Goal: Complete application form: Complete application form

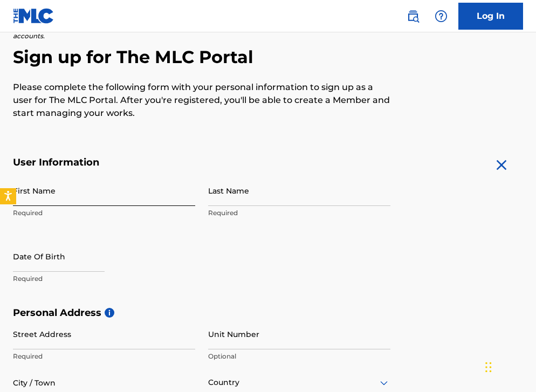
click at [73, 193] on input "First Name" at bounding box center [104, 190] width 182 height 31
type input "[PERSON_NAME]"
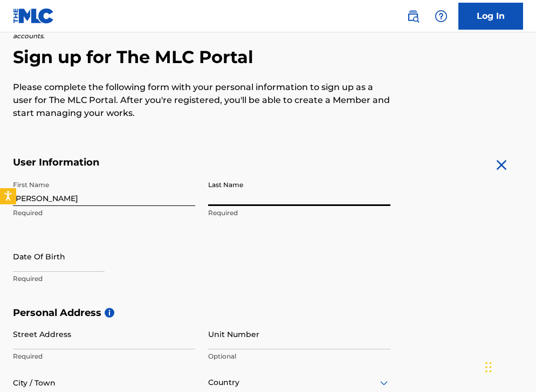
click at [243, 190] on input "Last Name" at bounding box center [299, 190] width 182 height 31
type input "[PERSON_NAME]"
click at [53, 261] on input "text" at bounding box center [59, 256] width 92 height 31
select select "8"
select select "2025"
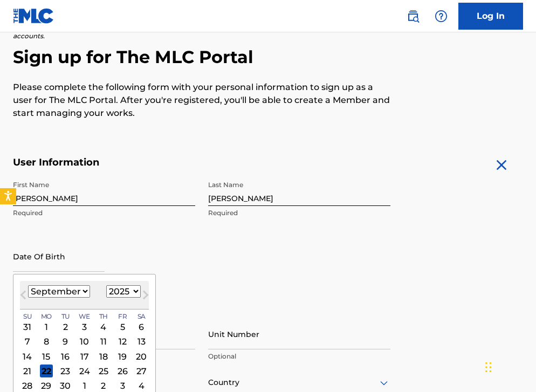
select select "6"
select select "2007"
click at [116, 373] on div "27" at bounding box center [122, 371] width 13 height 13
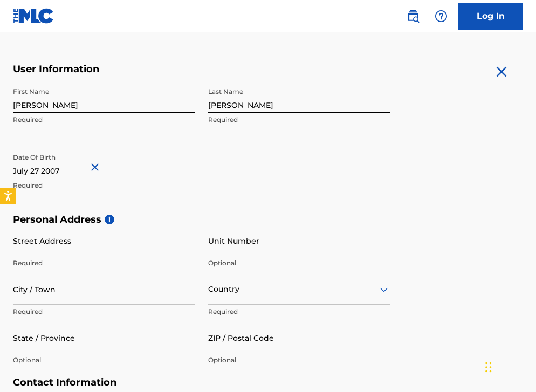
scroll to position [191, 0]
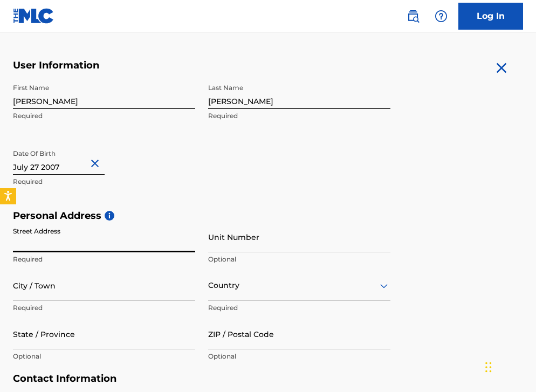
click at [189, 248] on input "Street Address" at bounding box center [104, 237] width 182 height 31
click at [189, 245] on input "Street Address" at bounding box center [104, 237] width 182 height 31
type input "[STREET_ADDRESS]"
type input "Burnet"
type input "[GEOGRAPHIC_DATA]"
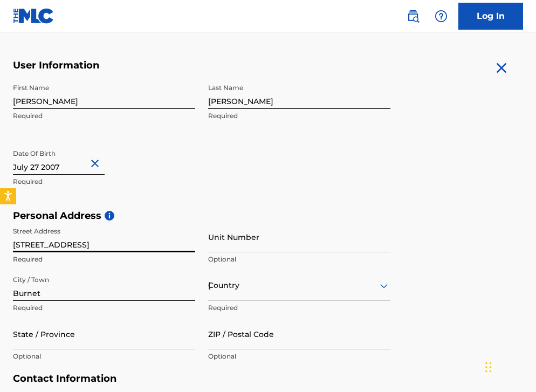
type input "[GEOGRAPHIC_DATA]"
type input "78611"
type input "[GEOGRAPHIC_DATA]"
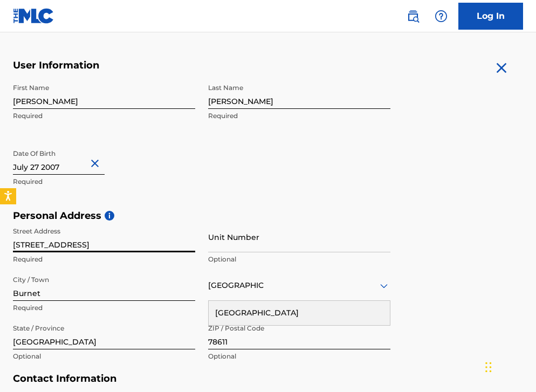
scroll to position [235, 0]
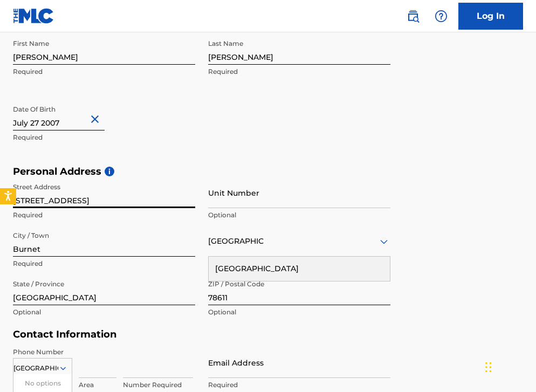
click at [25, 202] on input "[STREET_ADDRESS]" at bounding box center [104, 193] width 182 height 31
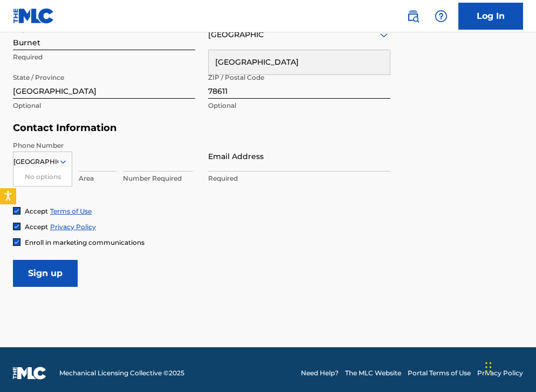
scroll to position [441, 0]
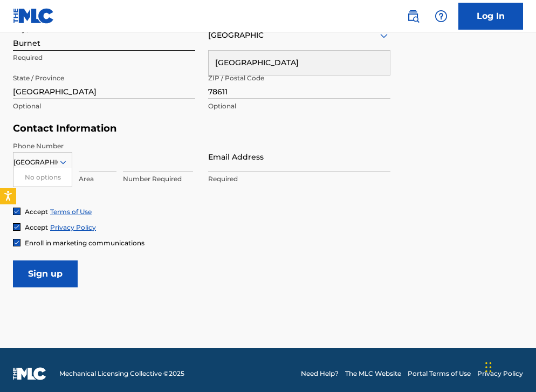
type input "200 Promise Ln"
click at [61, 158] on icon at bounding box center [63, 163] width 10 height 10
click at [65, 159] on icon at bounding box center [63, 163] width 10 height 10
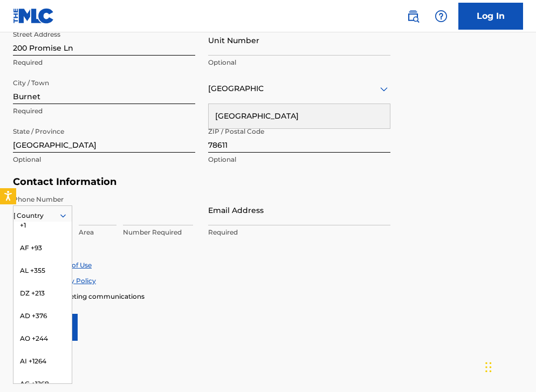
scroll to position [0, 0]
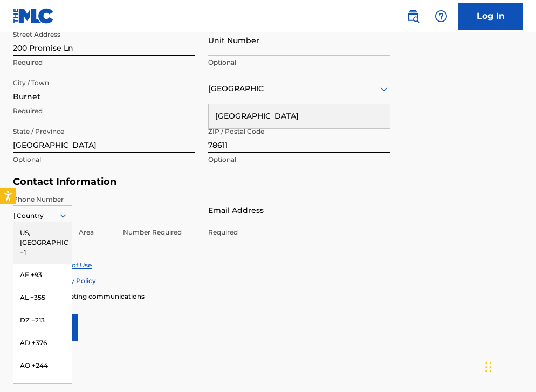
click at [47, 232] on div "US, [GEOGRAPHIC_DATA] +1" at bounding box center [42, 243] width 58 height 42
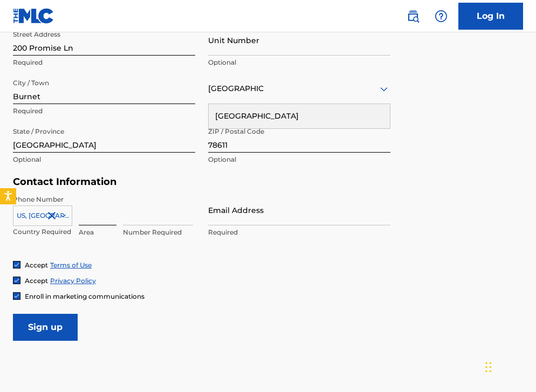
click at [101, 215] on input at bounding box center [98, 210] width 38 height 31
type input "8302628066"
type input "830"
type input "8302628066"
click at [129, 215] on input "8302628066" at bounding box center [158, 210] width 70 height 31
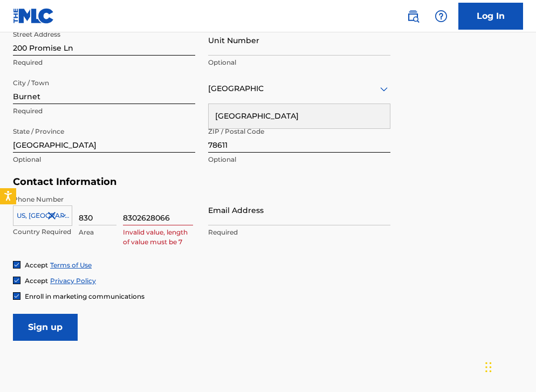
drag, startPoint x: 129, startPoint y: 215, endPoint x: 118, endPoint y: 223, distance: 13.6
click at [118, 223] on div "[GEOGRAPHIC_DATA], [GEOGRAPHIC_DATA] +1 Country Required 830 Area 8302628066 In…" at bounding box center [104, 219] width 182 height 49
click at [159, 218] on input "8302628066" at bounding box center [158, 210] width 70 height 31
type input "2628066"
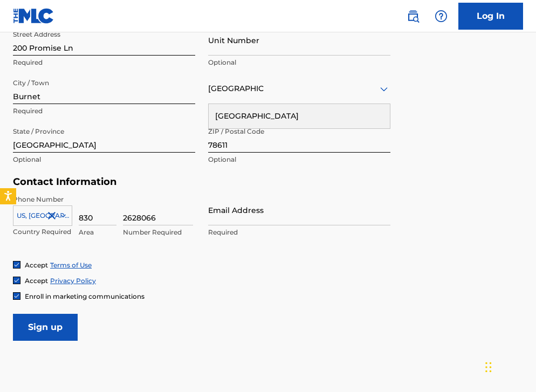
click at [227, 225] on div "Email Address Required" at bounding box center [299, 219] width 182 height 49
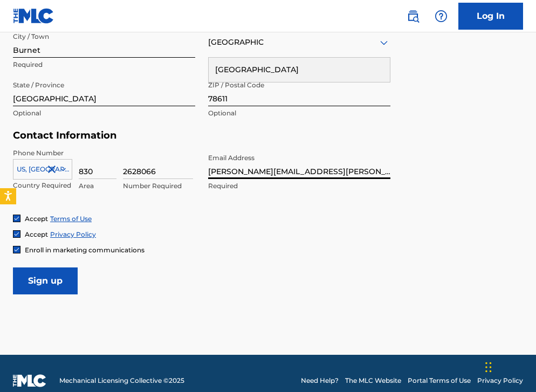
scroll to position [436, 0]
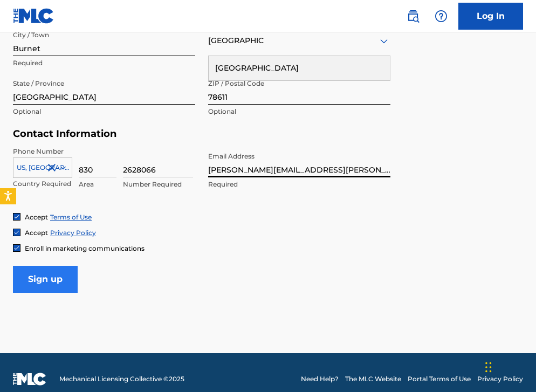
type input "[PERSON_NAME][EMAIL_ADDRESS][PERSON_NAME][PERSON_NAME][DOMAIN_NAME]"
click at [32, 282] on input "Sign up" at bounding box center [45, 279] width 65 height 27
click at [66, 278] on input "Sign up" at bounding box center [45, 279] width 65 height 27
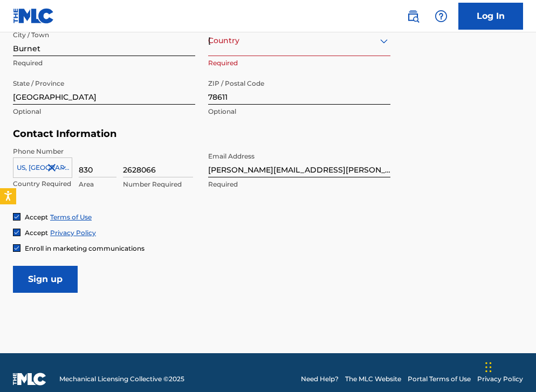
scroll to position [419, 0]
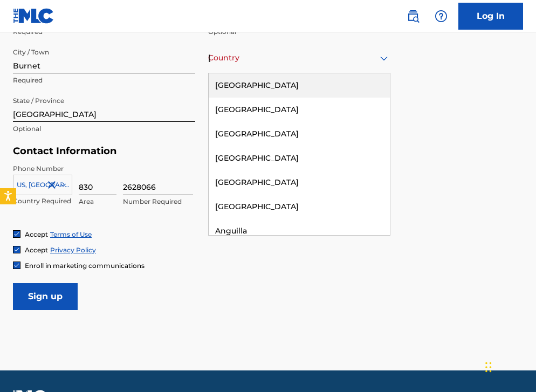
click at [281, 67] on div "Country [GEOGRAPHIC_DATA]" at bounding box center [299, 58] width 182 height 31
click at [267, 80] on div "[GEOGRAPHIC_DATA]" at bounding box center [299, 85] width 181 height 24
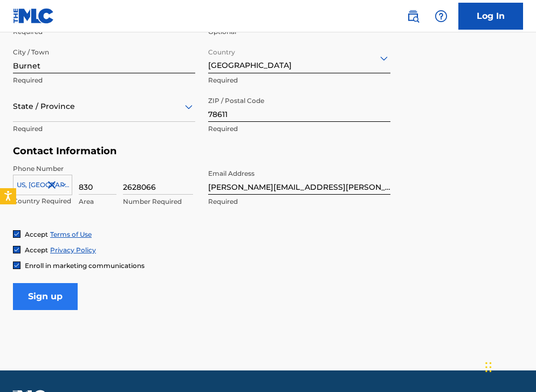
click at [52, 308] on input "Sign up" at bounding box center [45, 296] width 65 height 27
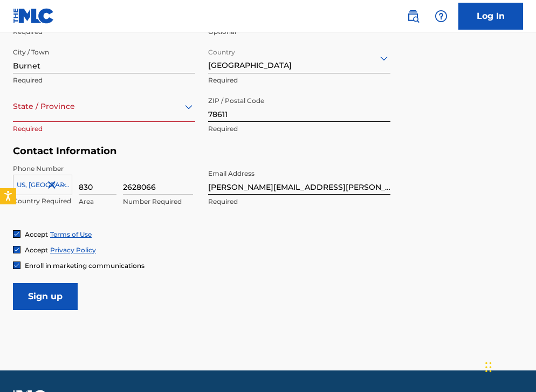
click at [85, 119] on div "State / Province" at bounding box center [104, 106] width 182 height 31
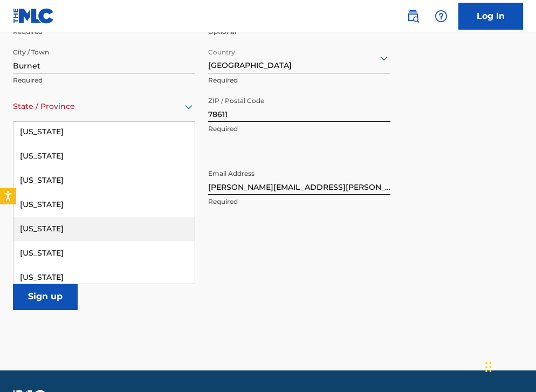
scroll to position [1071, 0]
click at [69, 229] on div "[US_STATE]" at bounding box center [103, 228] width 181 height 24
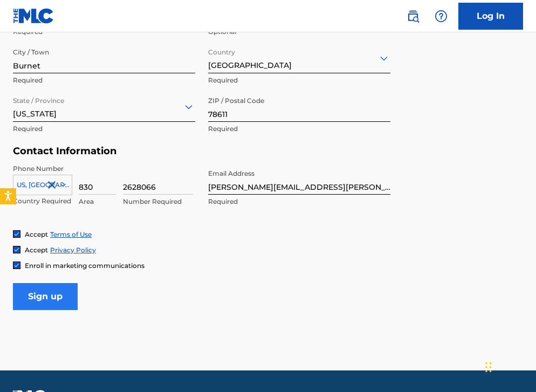
click at [56, 299] on input "Sign up" at bounding box center [45, 296] width 65 height 27
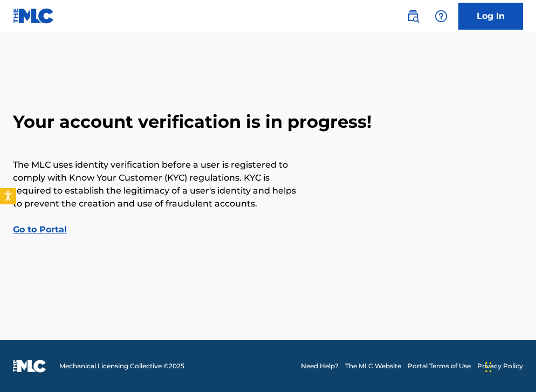
click at [43, 230] on link "Go to Portal" at bounding box center [40, 229] width 54 height 10
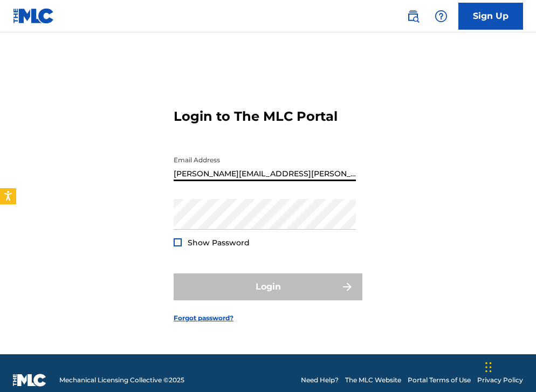
type input "[PERSON_NAME][EMAIL_ADDRESS][PERSON_NAME][PERSON_NAME][DOMAIN_NAME]"
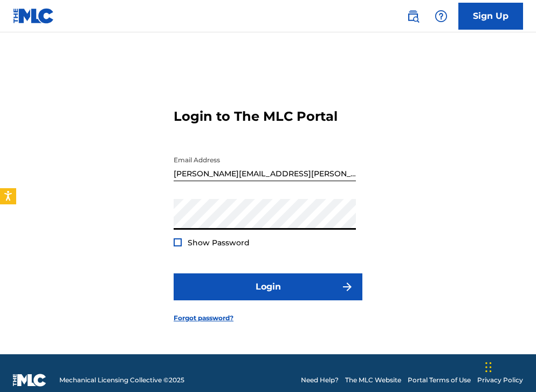
click at [179, 244] on div at bounding box center [178, 242] width 8 height 8
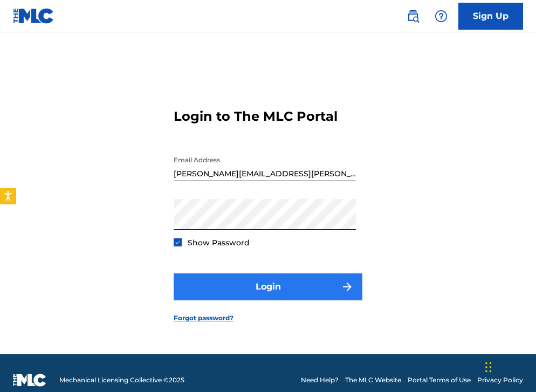
click at [221, 283] on button "Login" at bounding box center [268, 287] width 189 height 27
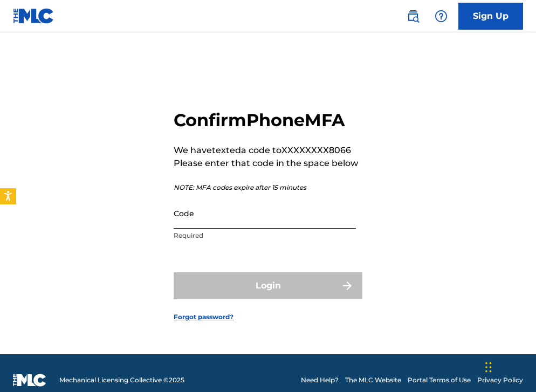
click at [230, 221] on input "Code" at bounding box center [265, 213] width 182 height 31
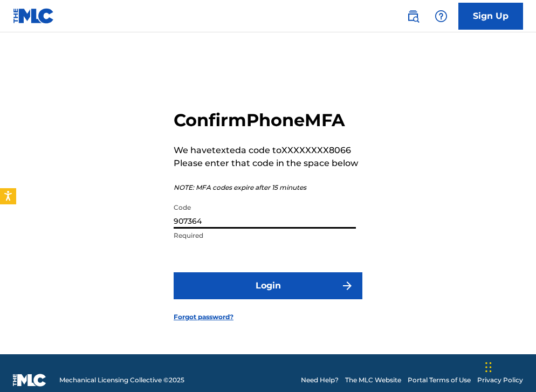
type input "907364"
click at [268, 285] on button "Login" at bounding box center [268, 285] width 189 height 27
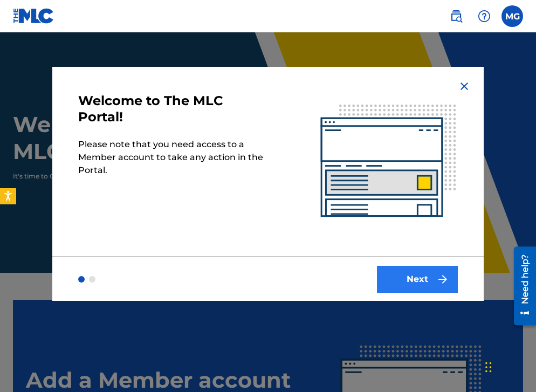
click at [423, 278] on button "Next" at bounding box center [417, 279] width 81 height 27
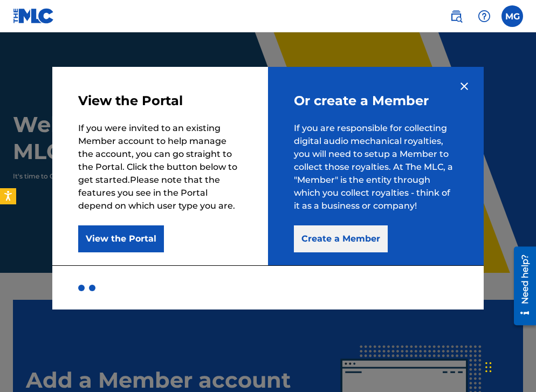
click at [326, 241] on button "Create a Member" at bounding box center [341, 239] width 94 height 27
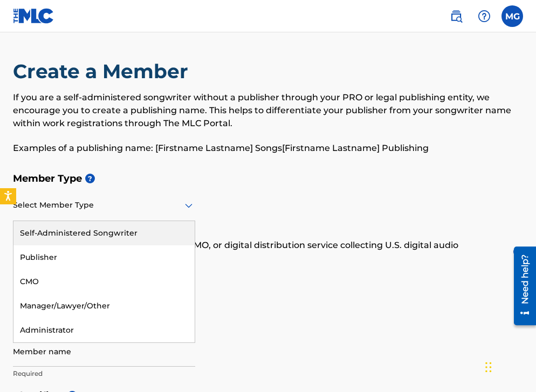
click at [179, 208] on div at bounding box center [104, 205] width 182 height 13
click at [140, 240] on div "Self-Administered Songwriter" at bounding box center [103, 233] width 181 height 24
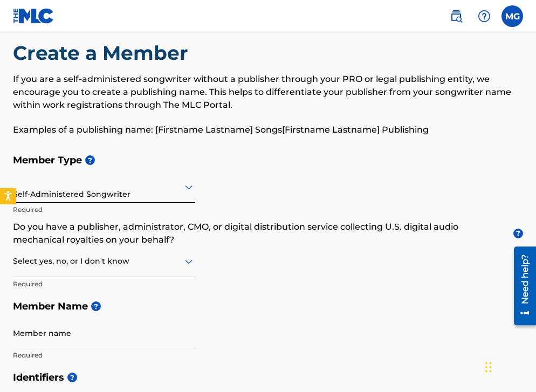
scroll to position [22, 0]
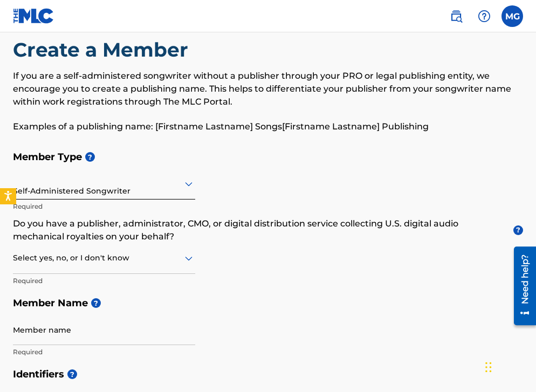
click at [186, 257] on icon at bounding box center [189, 259] width 8 height 4
click at [223, 261] on div "Member Type ? Self-Administered Songwriter Required Do you have a publisher, ad…" at bounding box center [268, 254] width 510 height 217
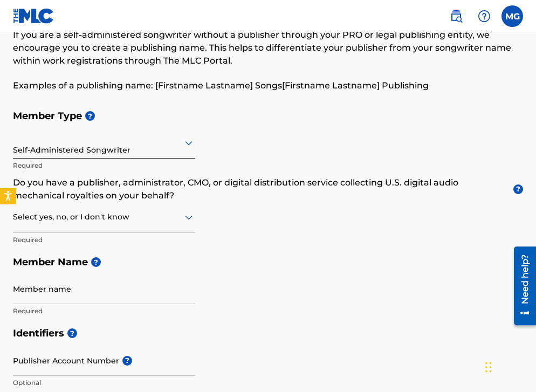
scroll to position [67, 0]
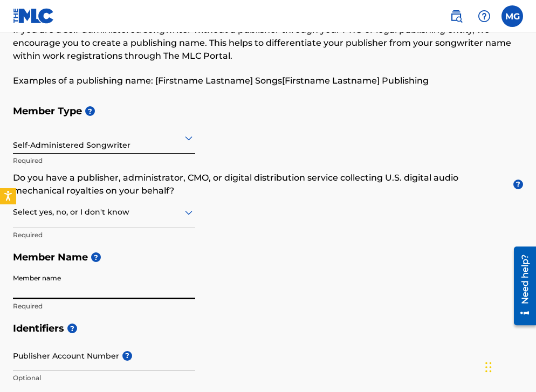
type input "m"
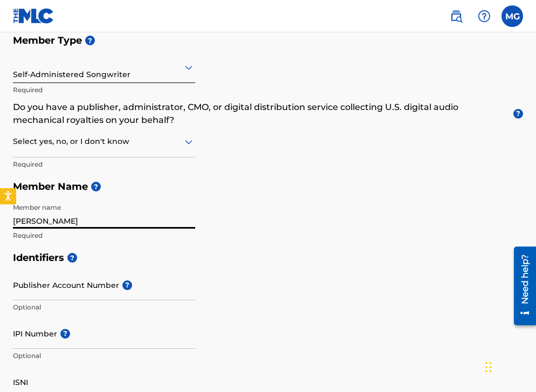
scroll to position [140, 0]
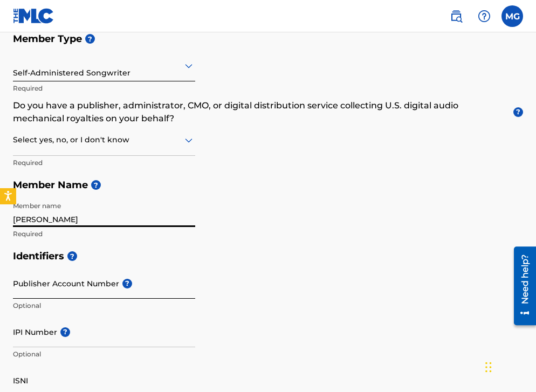
type input "[PERSON_NAME]"
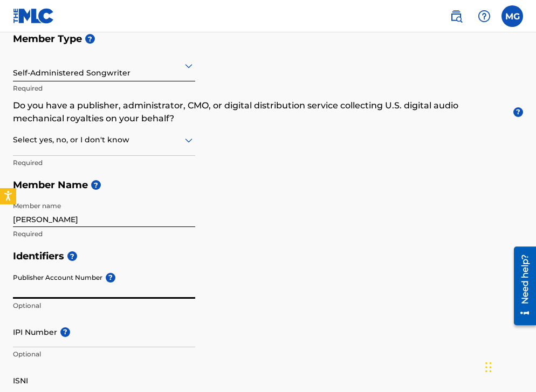
click at [105, 282] on input "Publisher Account Number ?" at bounding box center [104, 283] width 182 height 31
type input "m"
type input "[PERSON_NAME]"
click at [83, 342] on input "IPI Number ?" at bounding box center [104, 332] width 182 height 31
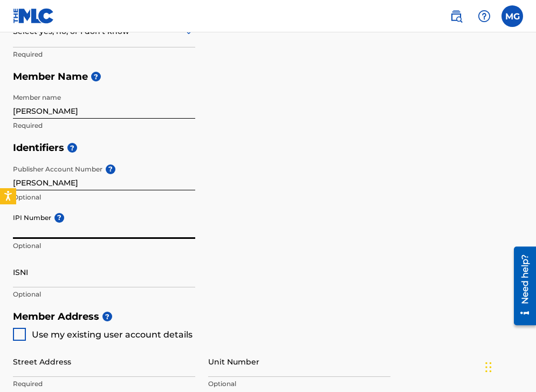
scroll to position [254, 0]
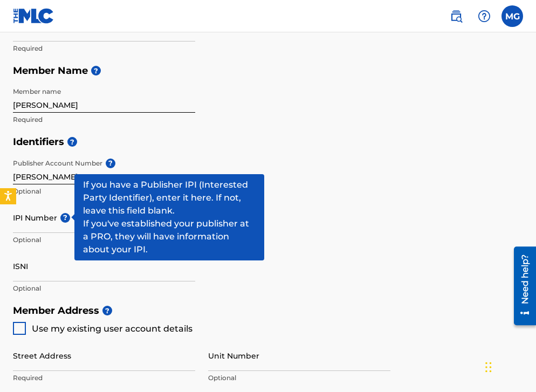
click at [137, 309] on h5 "Member Address ?" at bounding box center [268, 310] width 510 height 23
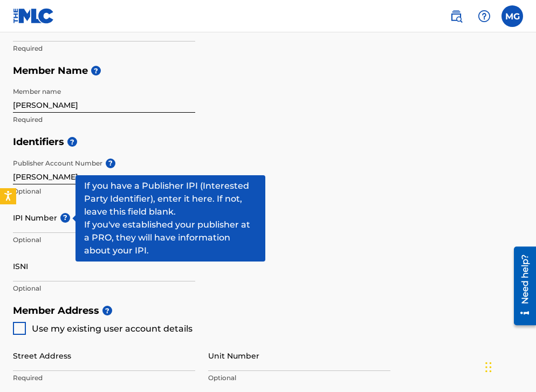
click at [208, 315] on h5 "Member Address ?" at bounding box center [268, 310] width 510 height 23
click at [312, 261] on div "Identifiers ? Publisher Account Number ? [PERSON_NAME] Optional IPI Number ? Op…" at bounding box center [268, 215] width 510 height 169
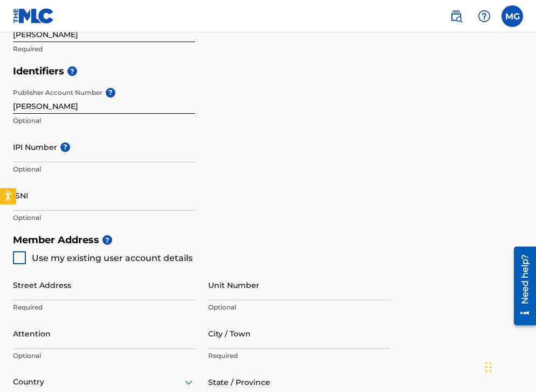
scroll to position [330, 0]
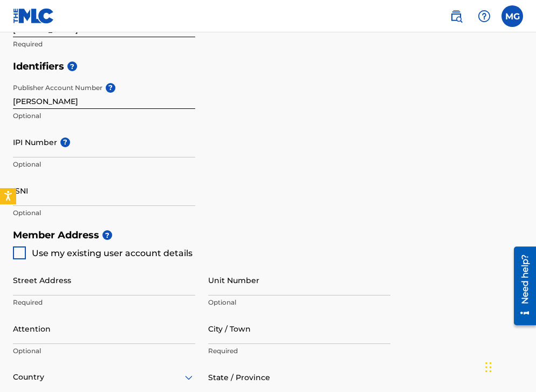
click at [21, 255] on div at bounding box center [19, 253] width 13 height 13
type input "200 Promise Ln"
type input "Burnet"
type input "78611"
type input "830"
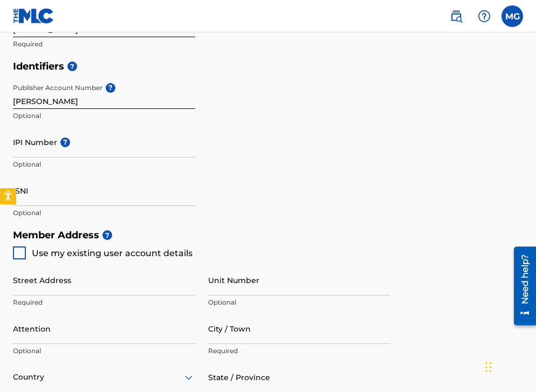
type input "2628066"
type input "[PERSON_NAME][EMAIL_ADDRESS][PERSON_NAME][PERSON_NAME][DOMAIN_NAME]"
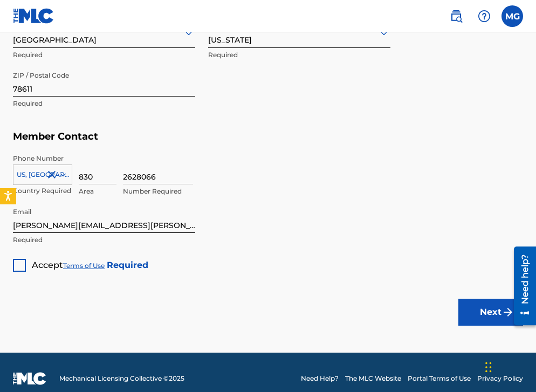
scroll to position [677, 0]
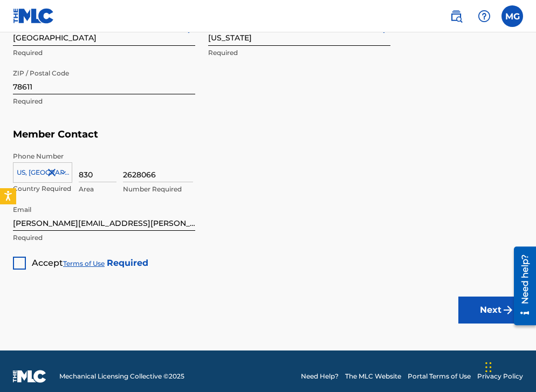
click at [26, 256] on div "Accept Terms of Use Required" at bounding box center [80, 259] width 135 height 21
click at [21, 264] on div at bounding box center [19, 263] width 13 height 13
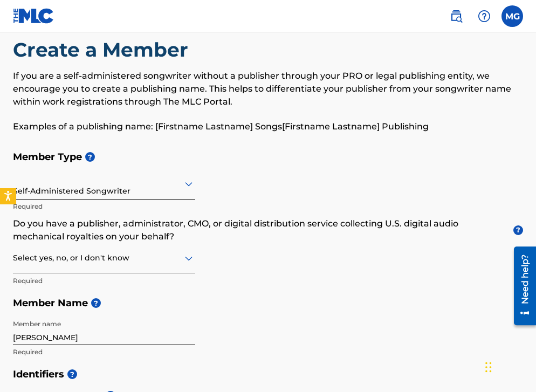
scroll to position [21, 0]
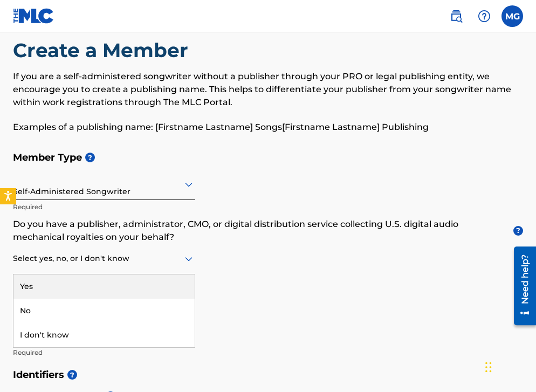
click at [161, 262] on div at bounding box center [104, 258] width 182 height 13
click at [252, 285] on div "Member Type ? Self-Administered Songwriter Required Do you have a publisher, ad…" at bounding box center [268, 254] width 510 height 217
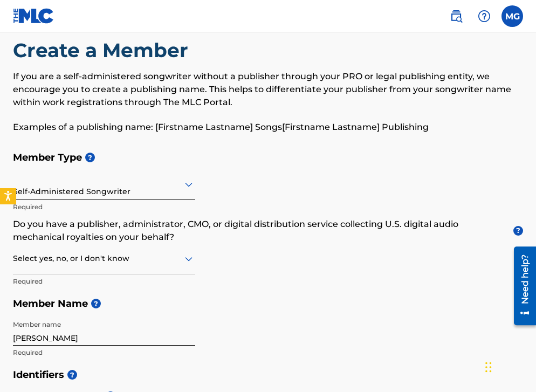
click at [130, 262] on div at bounding box center [104, 258] width 182 height 13
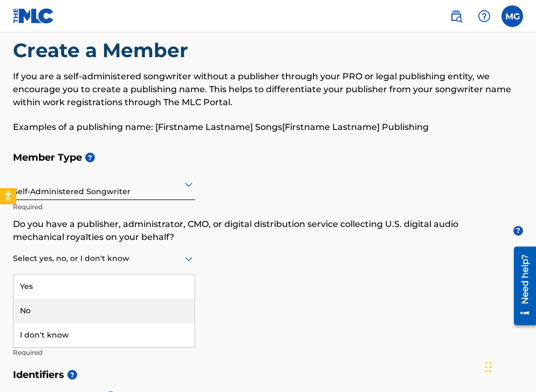
click at [101, 308] on div "No" at bounding box center [103, 311] width 181 height 24
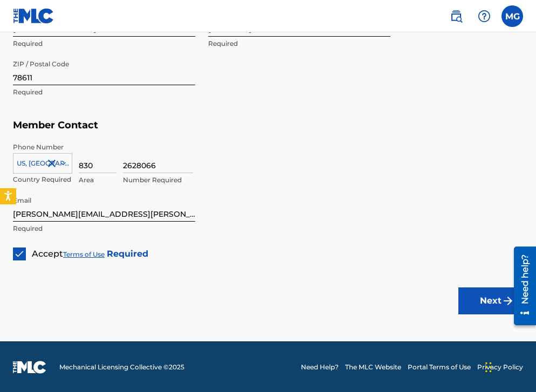
scroll to position [685, 0]
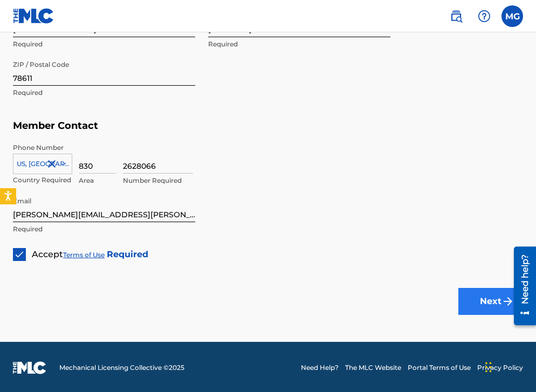
click at [481, 308] on button "Next" at bounding box center [491, 301] width 65 height 27
click at [486, 299] on button "Next" at bounding box center [491, 301] width 65 height 27
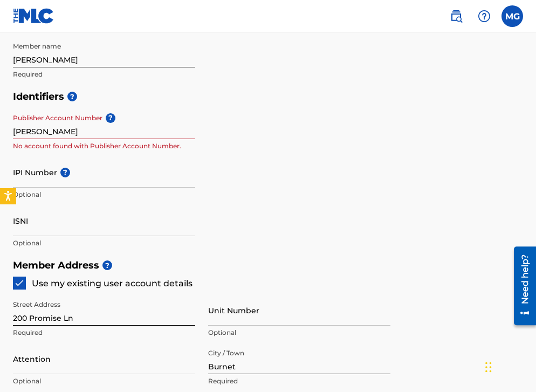
scroll to position [297, 0]
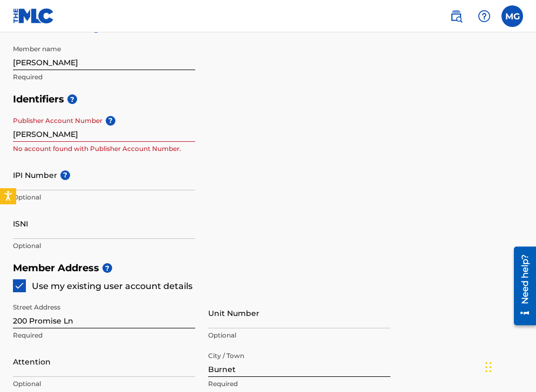
click at [74, 132] on input "[PERSON_NAME]" at bounding box center [104, 126] width 182 height 31
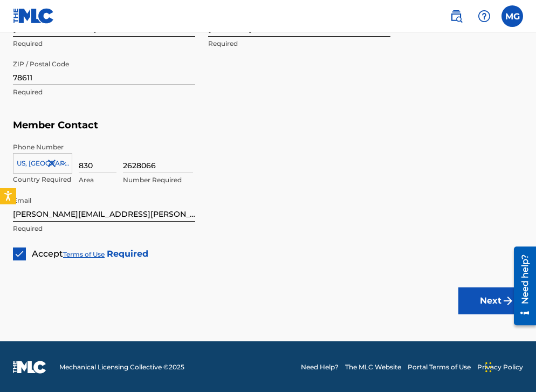
scroll to position [685, 0]
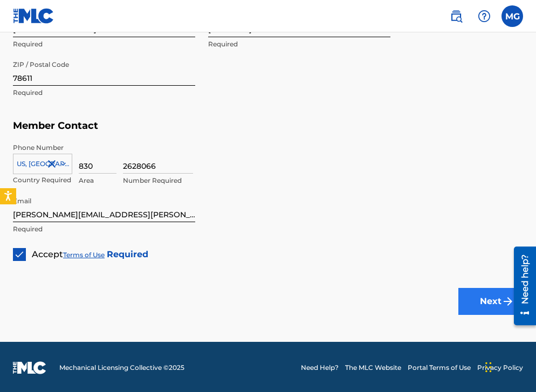
click at [473, 291] on button "Next" at bounding box center [491, 301] width 65 height 27
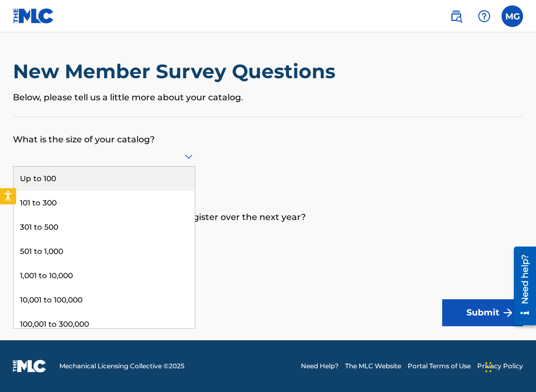
click at [181, 155] on div at bounding box center [104, 155] width 182 height 13
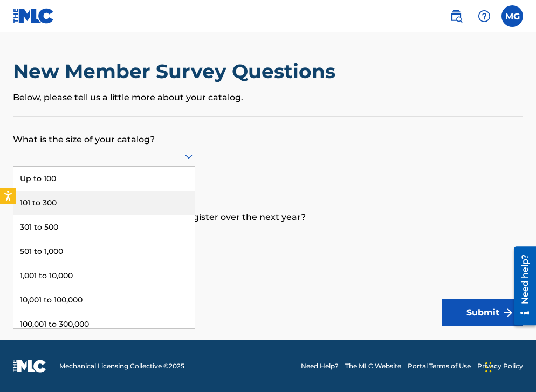
click at [149, 215] on div "101 to 300" at bounding box center [103, 203] width 181 height 24
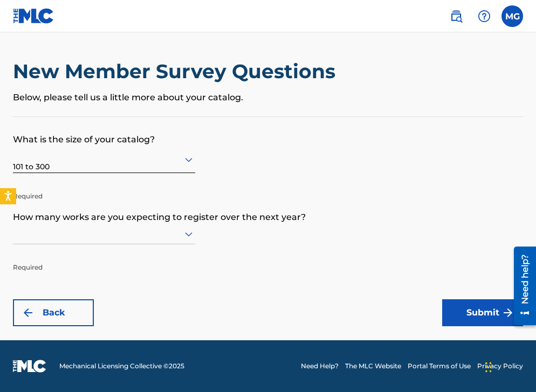
scroll to position [1, 0]
click at [189, 237] on icon at bounding box center [189, 235] width 8 height 4
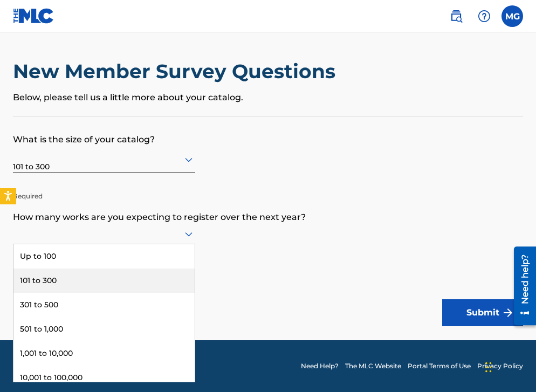
click at [161, 288] on div "101 to 300" at bounding box center [103, 281] width 181 height 24
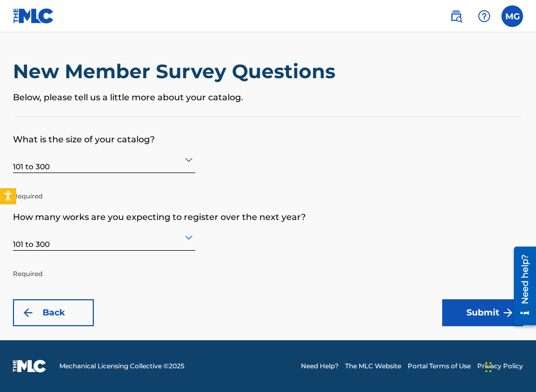
scroll to position [0, 0]
click at [468, 304] on button "Submit" at bounding box center [482, 312] width 81 height 27
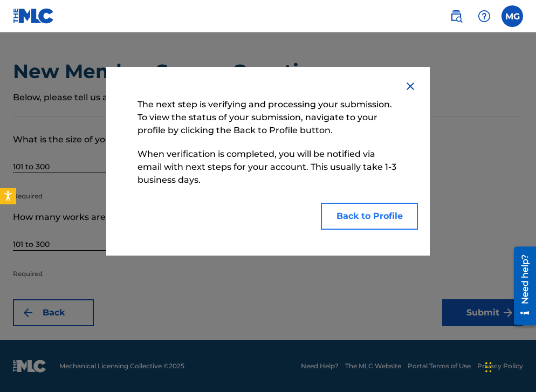
click at [384, 213] on button "Back to Profile" at bounding box center [369, 216] width 97 height 27
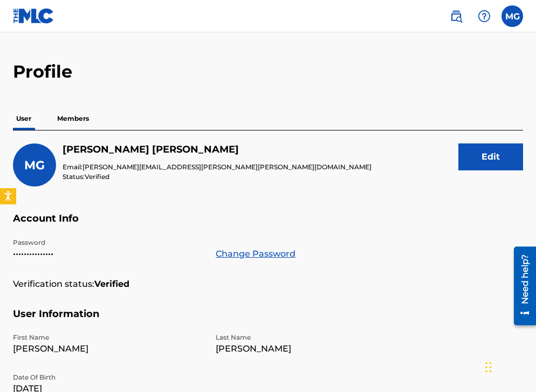
scroll to position [21, 0]
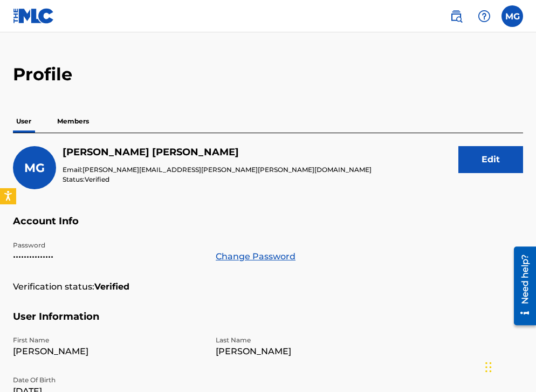
click at [78, 127] on p "Members" at bounding box center [73, 121] width 38 height 23
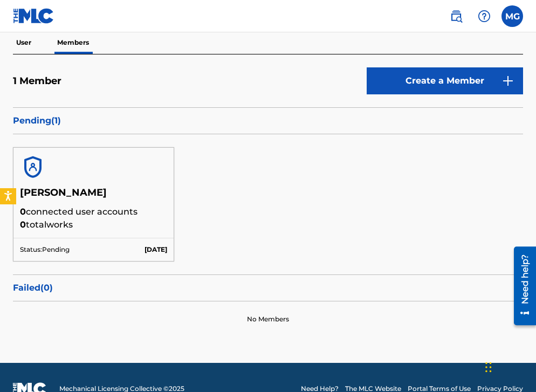
scroll to position [101, 0]
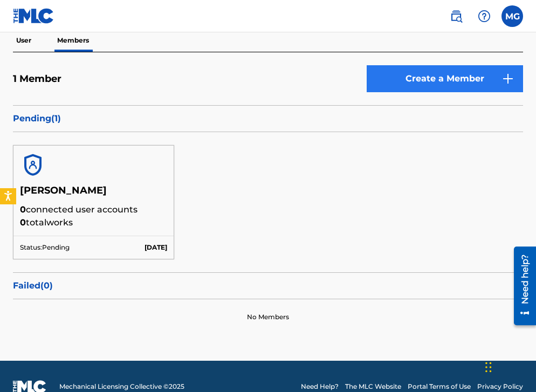
click at [412, 81] on link "Create a Member" at bounding box center [445, 78] width 156 height 27
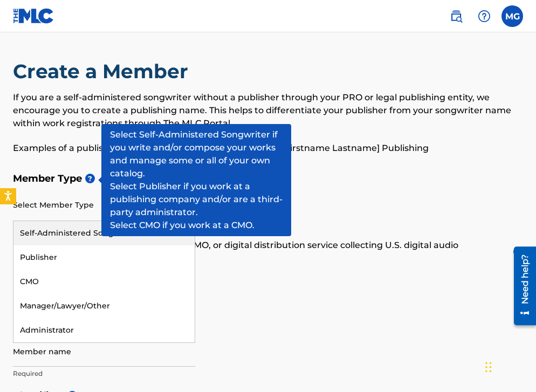
click at [62, 211] on div at bounding box center [104, 205] width 182 height 13
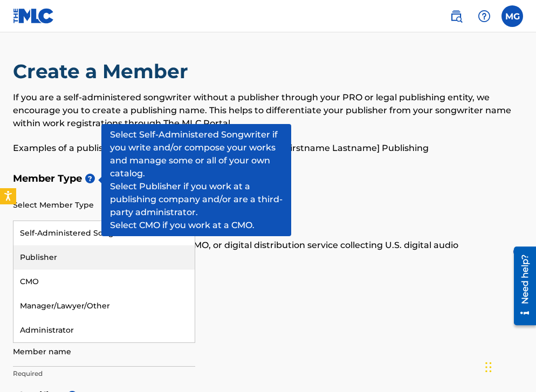
click at [61, 260] on div "Publisher" at bounding box center [103, 257] width 181 height 24
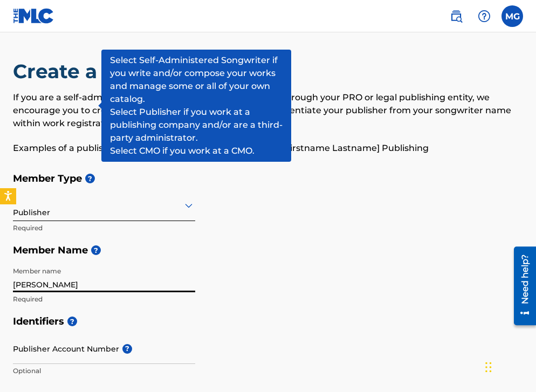
type input "[PERSON_NAME]"
click at [200, 309] on div "Member Type ? Publisher Required Member Name ? Member name [PERSON_NAME] Requir…" at bounding box center [268, 238] width 510 height 143
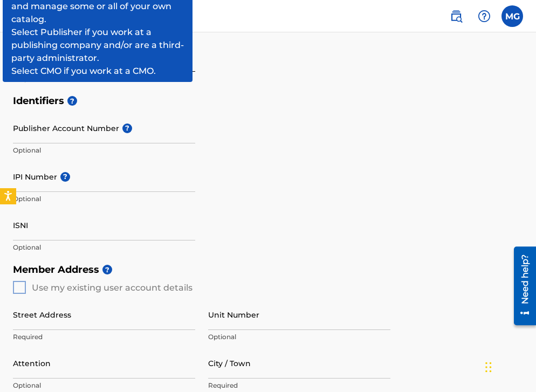
scroll to position [222, 0]
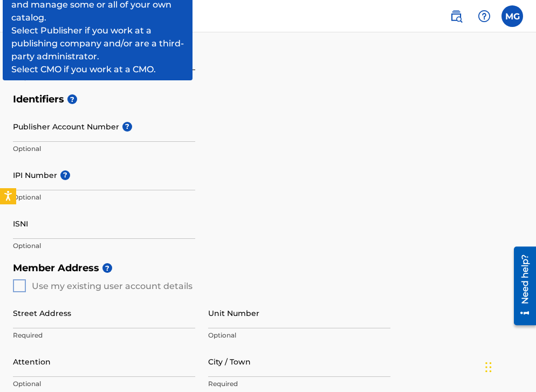
click at [17, 284] on div "Member Address ? Use my existing user account details Street Address Required U…" at bounding box center [268, 380] width 510 height 247
click at [78, 276] on h5 "Member Address ?" at bounding box center [268, 268] width 510 height 23
click at [57, 275] on h5 "Member Address ?" at bounding box center [268, 268] width 510 height 23
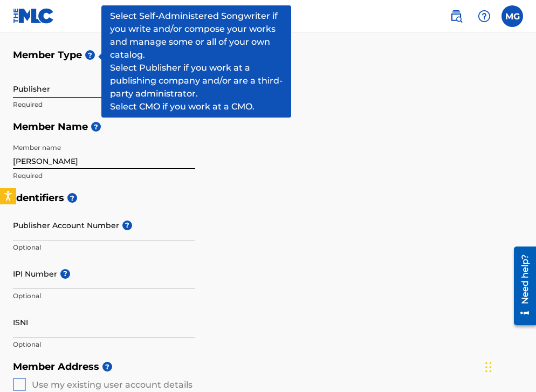
scroll to position [125, 0]
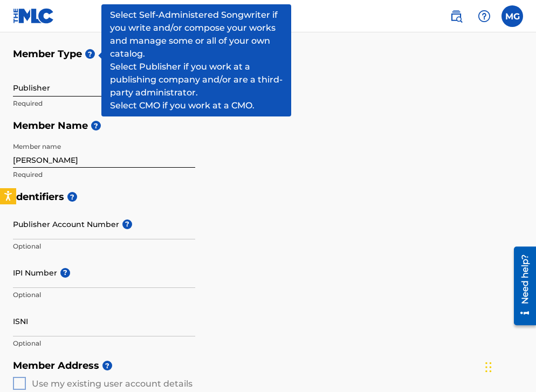
click at [88, 125] on span "?" at bounding box center [94, 126] width 13 height 10
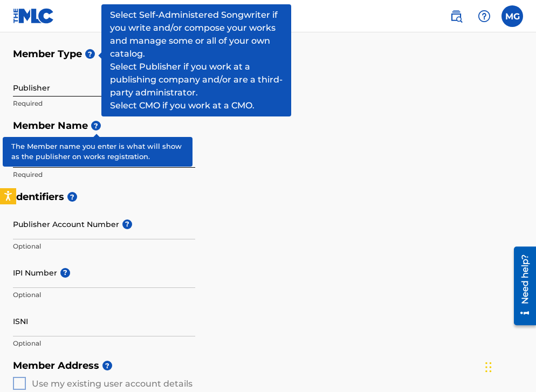
click at [99, 125] on span "?" at bounding box center [96, 126] width 10 height 10
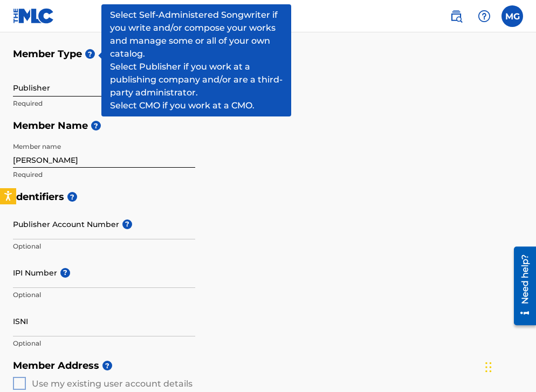
click at [93, 52] on span "?" at bounding box center [90, 54] width 10 height 10
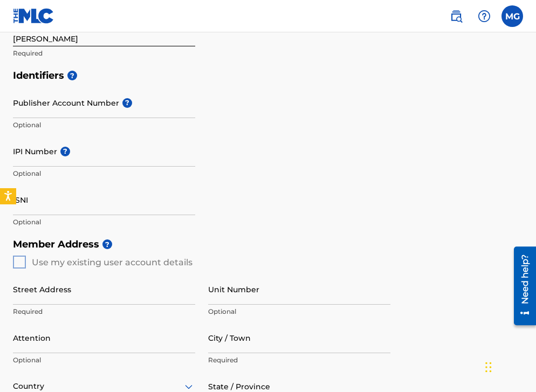
scroll to position [248, 0]
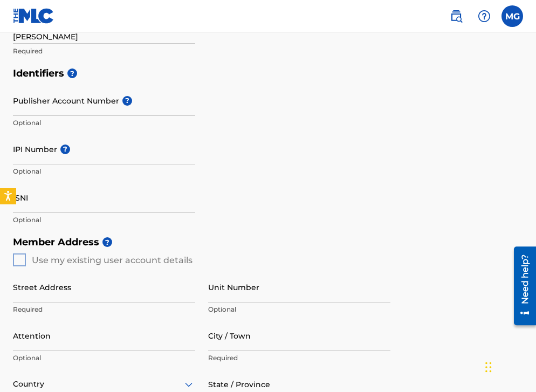
click at [17, 255] on div "Member Address ? Use my existing user account details Street Address Required U…" at bounding box center [268, 354] width 510 height 247
click at [28, 252] on div "Member Address ? Use my existing user account details Street Address Required U…" at bounding box center [268, 354] width 510 height 247
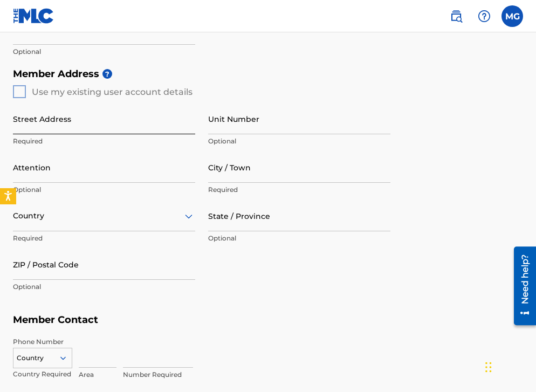
scroll to position [417, 0]
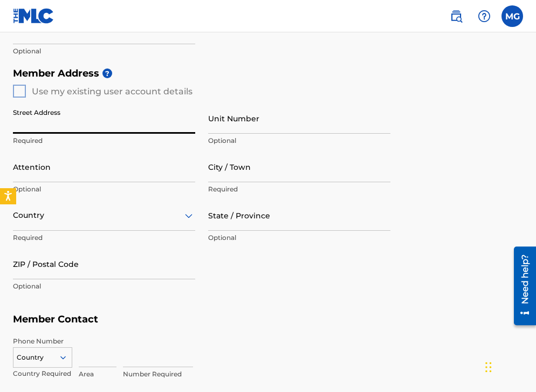
click at [186, 126] on input "Street Address" at bounding box center [104, 118] width 182 height 31
type input "[STREET_ADDRESS]"
type input "Burnet"
type input "[GEOGRAPHIC_DATA]"
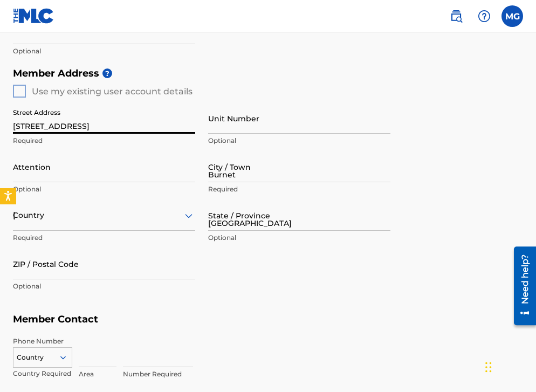
type input "78611"
type input "[GEOGRAPHIC_DATA]"
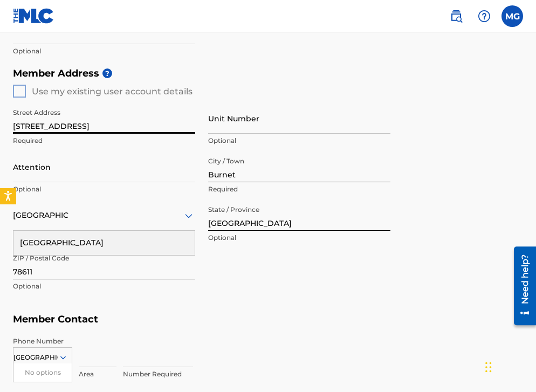
click at [28, 124] on input "[STREET_ADDRESS]" at bounding box center [104, 118] width 182 height 31
type input "200 Promise Ln"
click at [70, 244] on div "[GEOGRAPHIC_DATA]" at bounding box center [103, 243] width 181 height 24
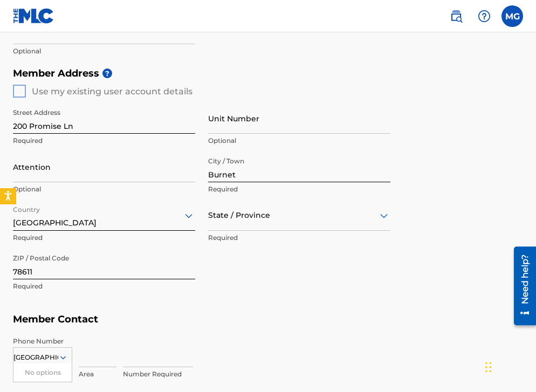
click at [251, 217] on div at bounding box center [299, 215] width 182 height 13
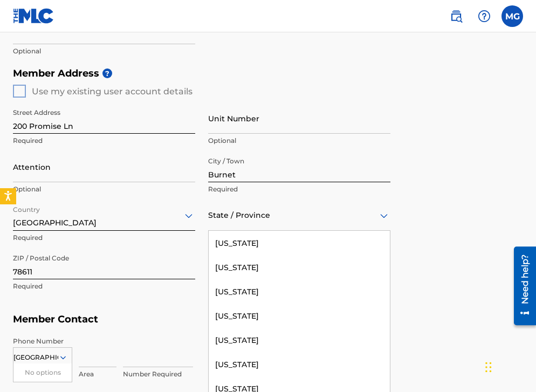
scroll to position [1081, 0]
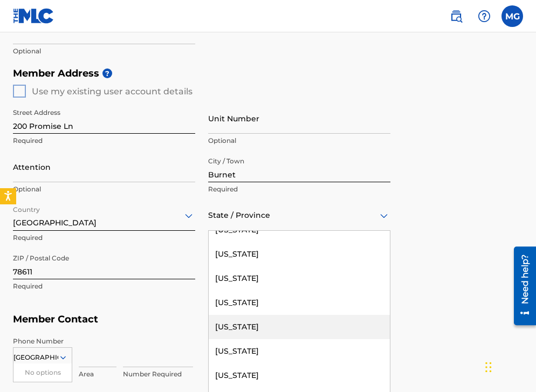
click at [242, 333] on div "[US_STATE]" at bounding box center [299, 327] width 181 height 24
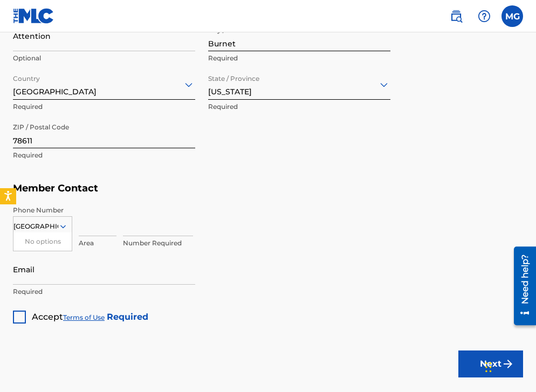
scroll to position [555, 0]
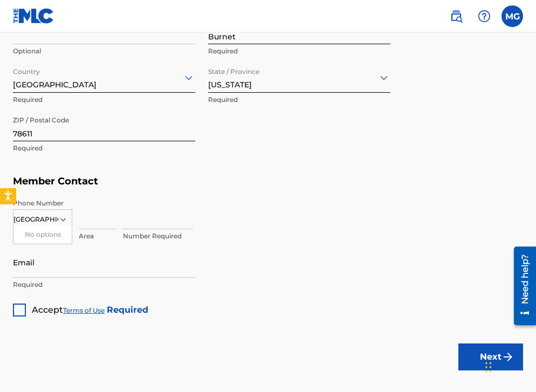
click at [44, 217] on input "[GEOGRAPHIC_DATA]" at bounding box center [35, 220] width 45 height 10
click at [59, 220] on icon at bounding box center [63, 220] width 10 height 10
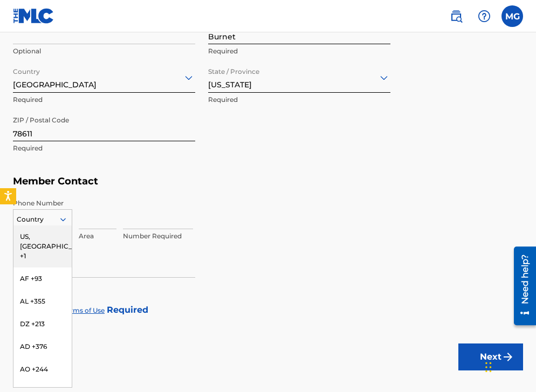
click at [65, 218] on icon at bounding box center [62, 219] width 5 height 3
click at [59, 233] on div "US, [GEOGRAPHIC_DATA] +1" at bounding box center [42, 247] width 58 height 42
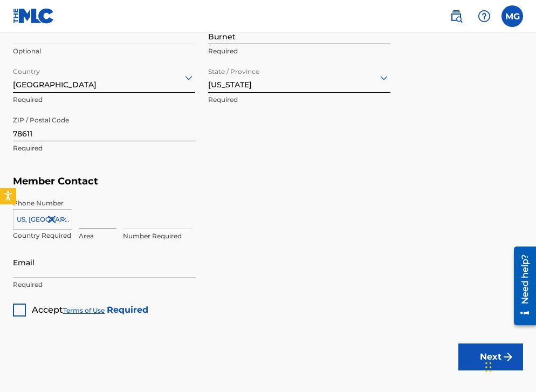
click at [97, 221] on input at bounding box center [98, 214] width 38 height 31
type input "830"
type input "2628066"
click at [106, 221] on input "830" at bounding box center [98, 214] width 38 height 31
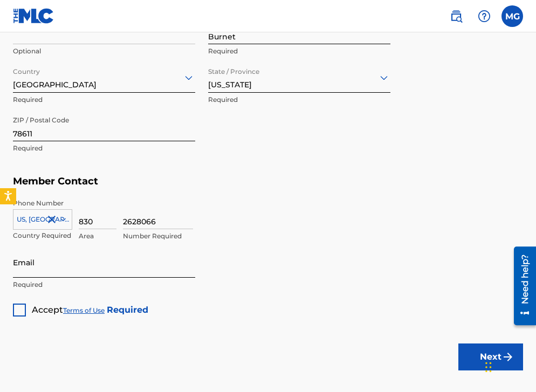
type input "830"
type input "[PERSON_NAME][EMAIL_ADDRESS][PERSON_NAME][PERSON_NAME][DOMAIN_NAME]"
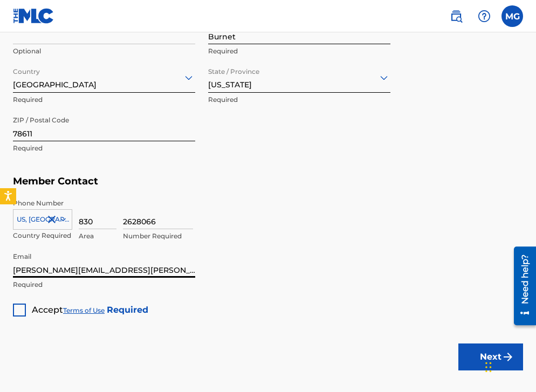
scroll to position [588, 0]
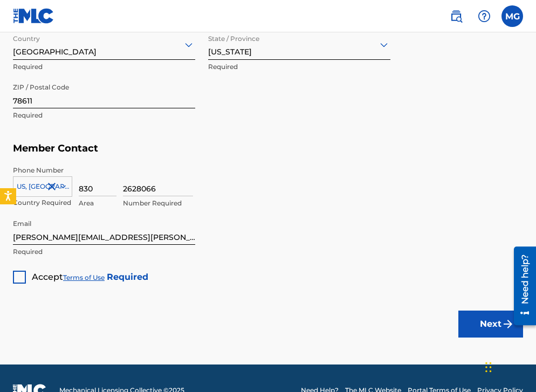
click at [22, 276] on div at bounding box center [19, 277] width 13 height 13
click at [480, 325] on button "Next" at bounding box center [491, 324] width 65 height 27
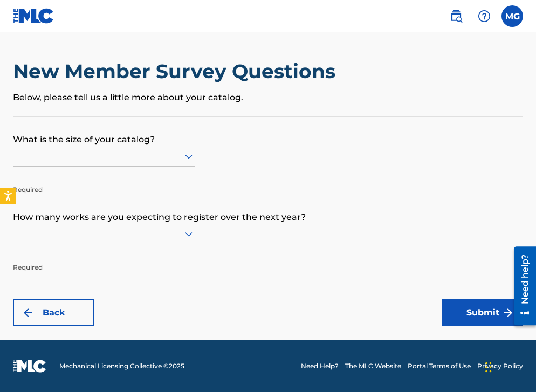
click at [181, 160] on div at bounding box center [104, 155] width 182 height 13
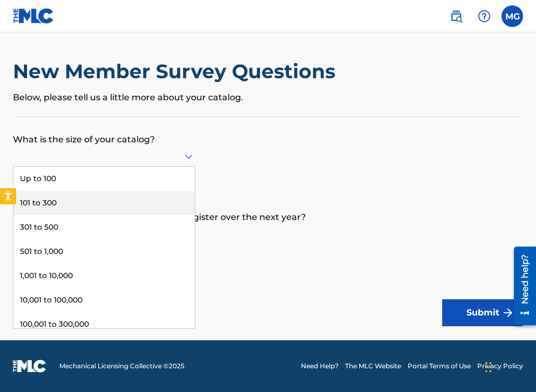
click at [92, 215] on div "101 to 300" at bounding box center [103, 203] width 181 height 24
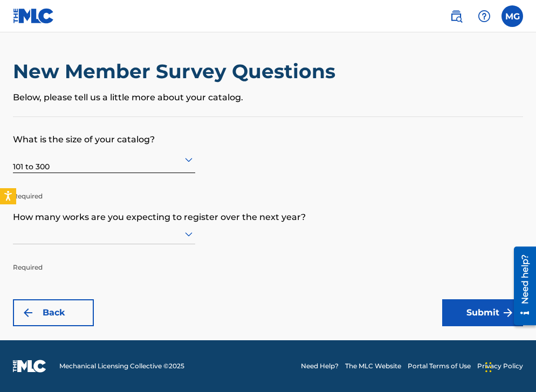
click at [135, 240] on div at bounding box center [104, 233] width 182 height 13
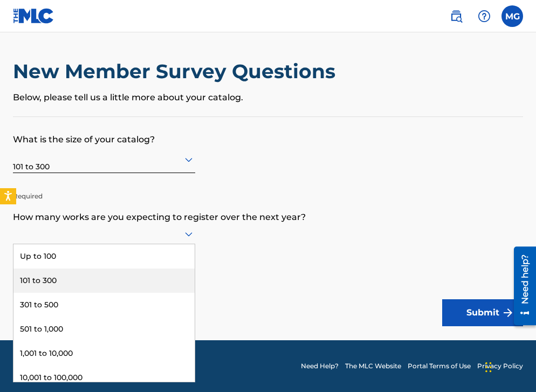
click at [81, 293] on div "101 to 300" at bounding box center [103, 281] width 181 height 24
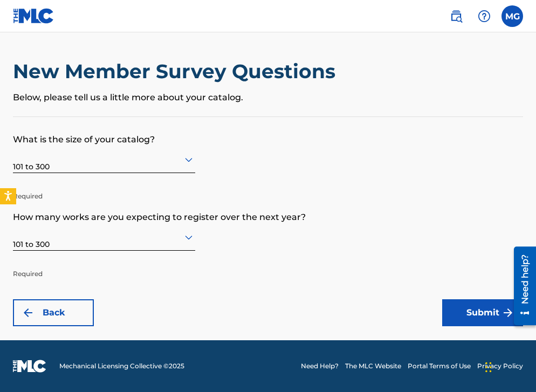
scroll to position [0, 0]
click at [475, 319] on button "Submit" at bounding box center [482, 312] width 81 height 27
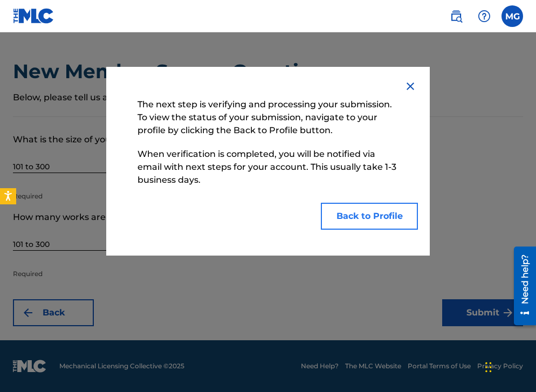
click at [394, 209] on button "Back to Profile" at bounding box center [369, 216] width 97 height 27
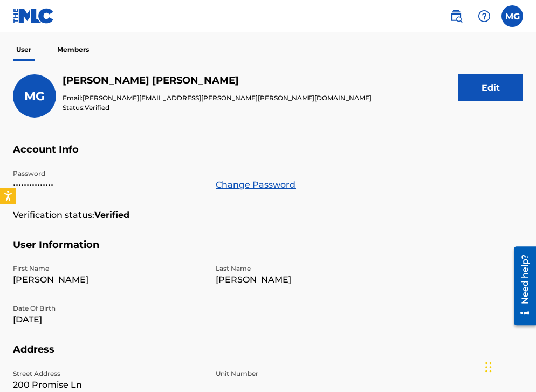
scroll to position [85, 0]
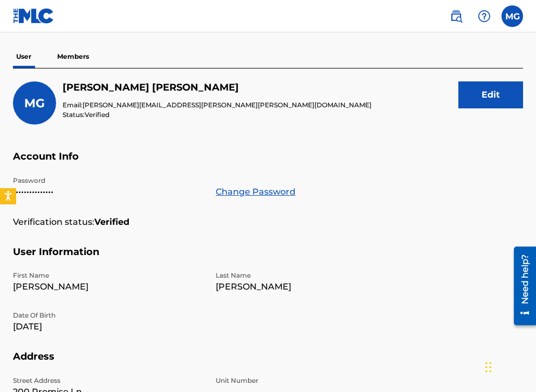
click at [80, 54] on p "Members" at bounding box center [73, 56] width 38 height 23
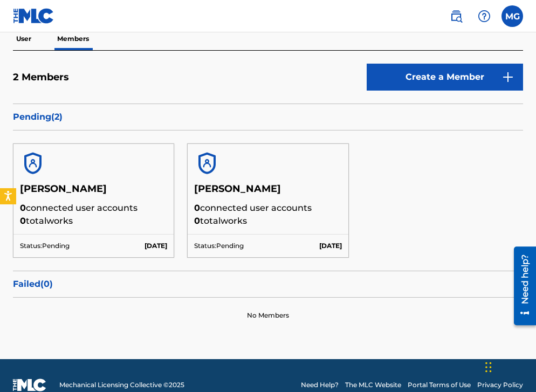
scroll to position [102, 0]
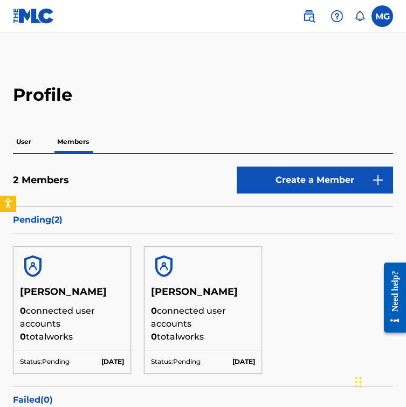
click at [80, 73] on main "Profile User Members 2 Members Create a Member Pending ( 2 ) Myron Glaspie 0 co…" at bounding box center [203, 253] width 406 height 443
